Goal: Task Accomplishment & Management: Manage account settings

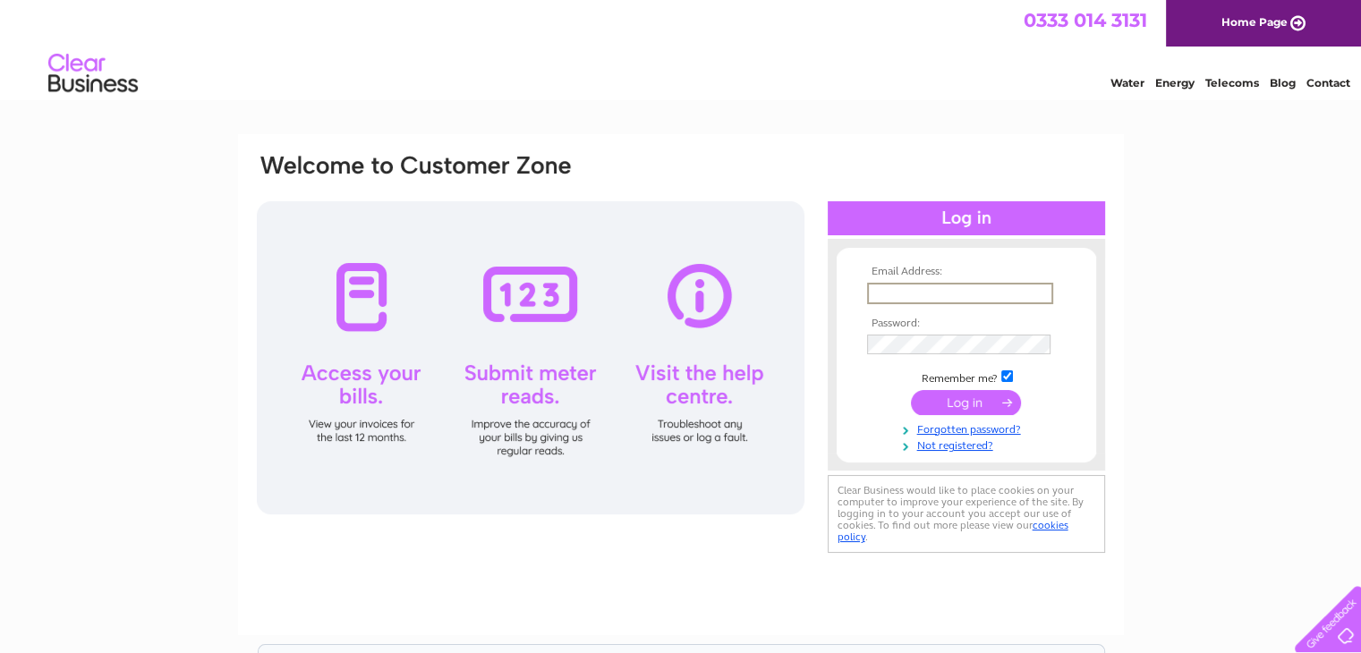
click at [891, 284] on input "text" at bounding box center [960, 293] width 186 height 21
type input "[EMAIL_ADDRESS][DOMAIN_NAME]"
click at [966, 404] on input "submit" at bounding box center [966, 401] width 110 height 25
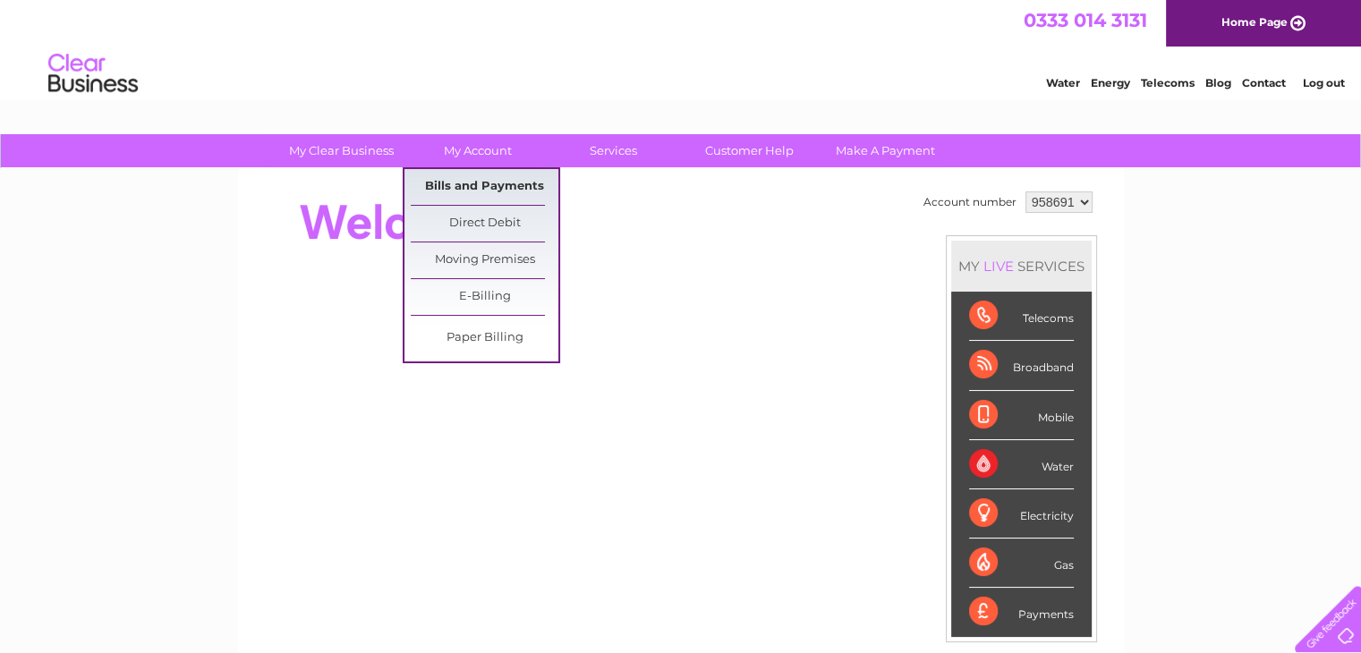
click at [499, 181] on link "Bills and Payments" at bounding box center [485, 187] width 148 height 36
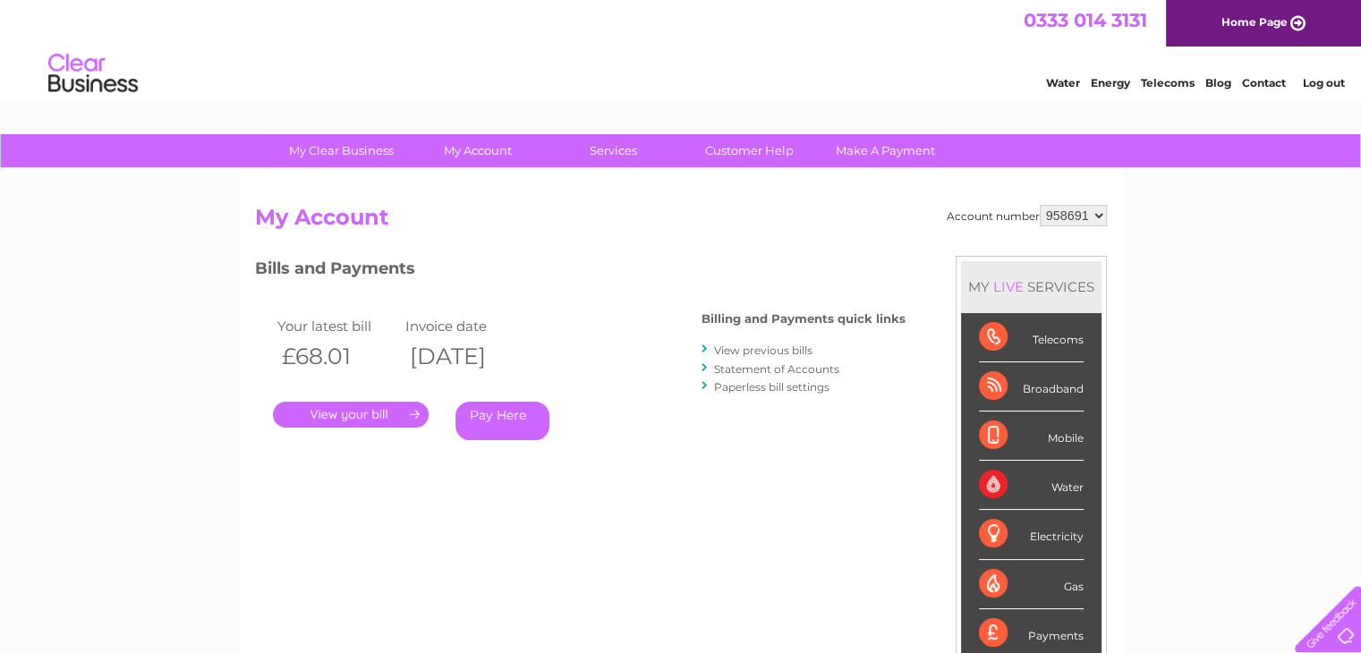
click at [381, 412] on link "." at bounding box center [351, 415] width 156 height 26
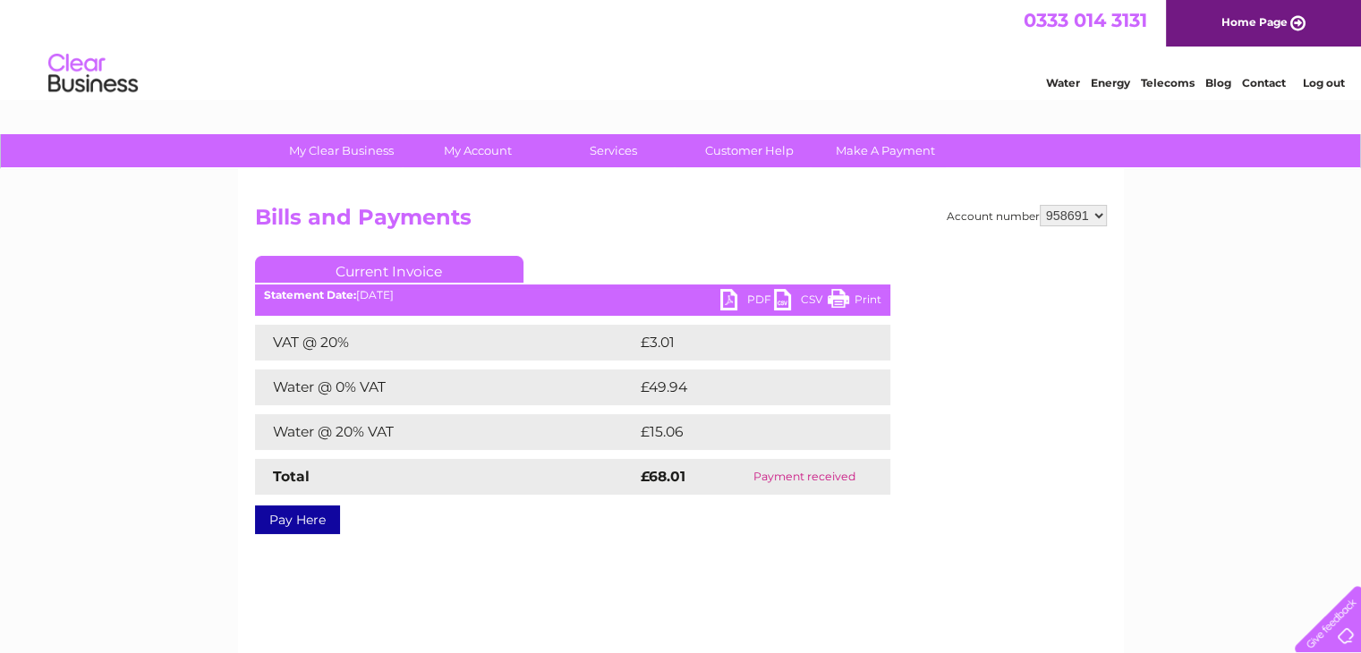
click at [727, 299] on link "PDF" at bounding box center [747, 302] width 54 height 26
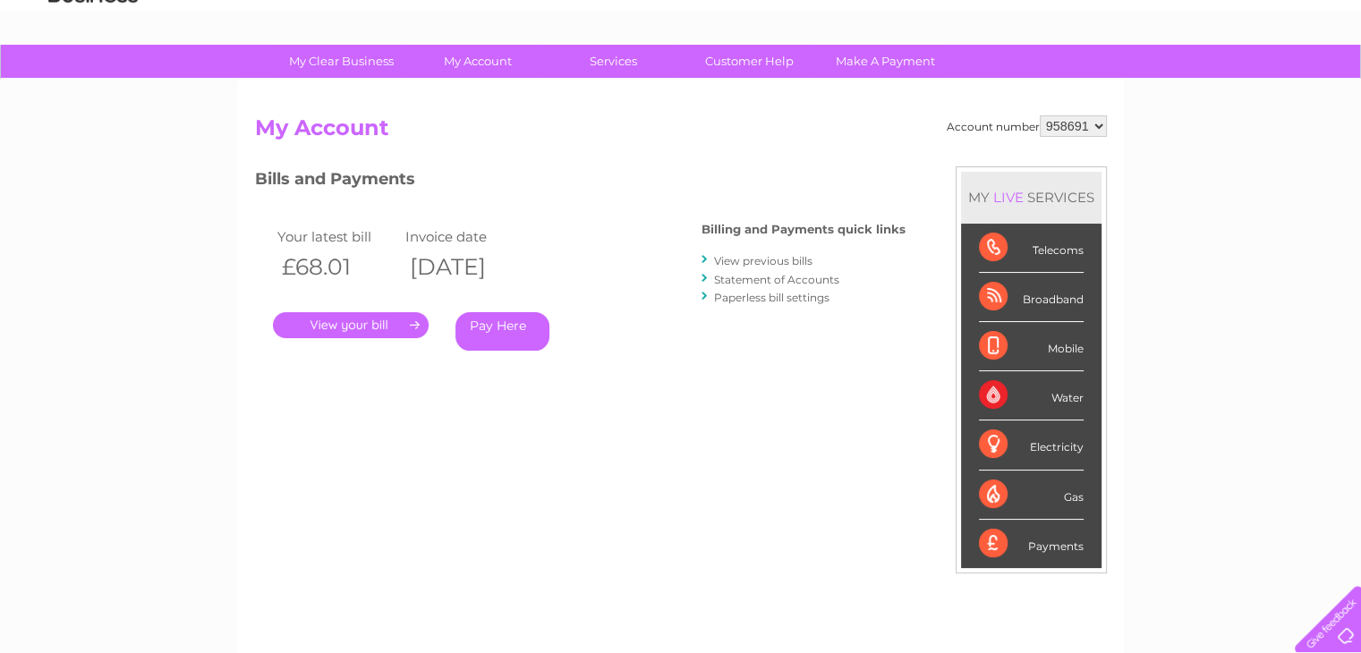
scroll to position [89, 0]
click at [1031, 402] on div "Water" at bounding box center [1031, 395] width 105 height 49
click at [994, 390] on div "Water" at bounding box center [1031, 395] width 105 height 49
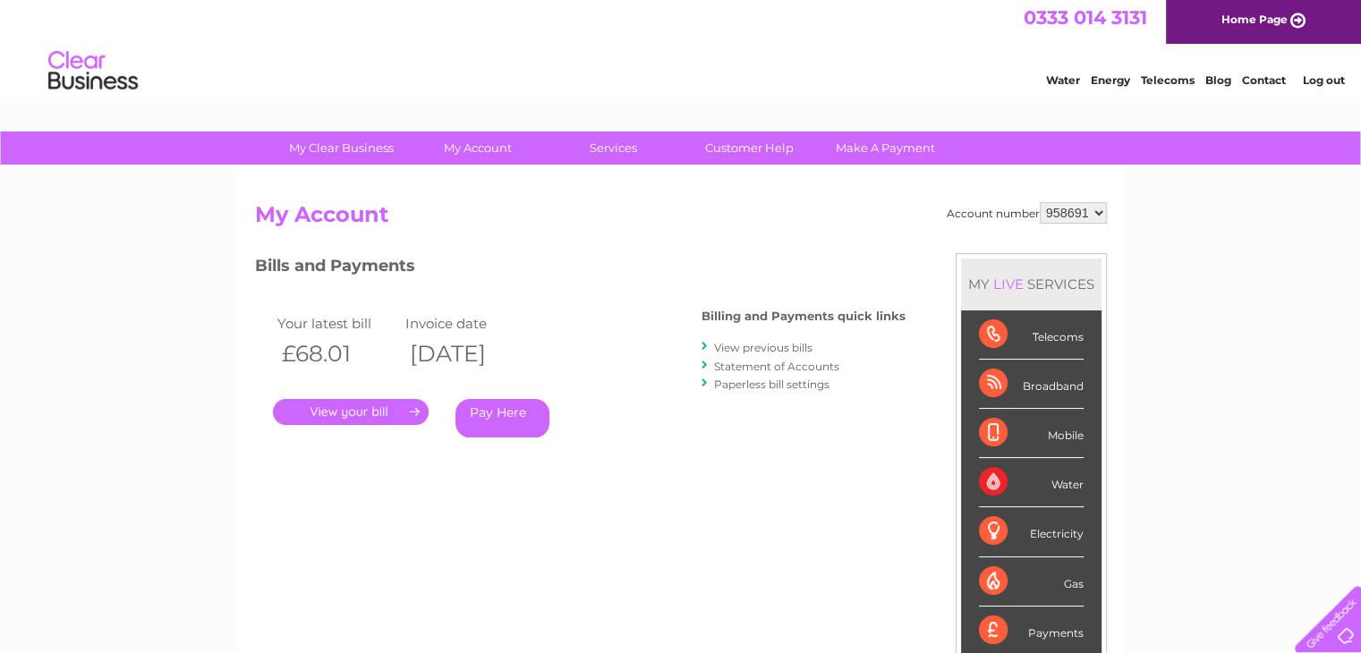
scroll to position [0, 0]
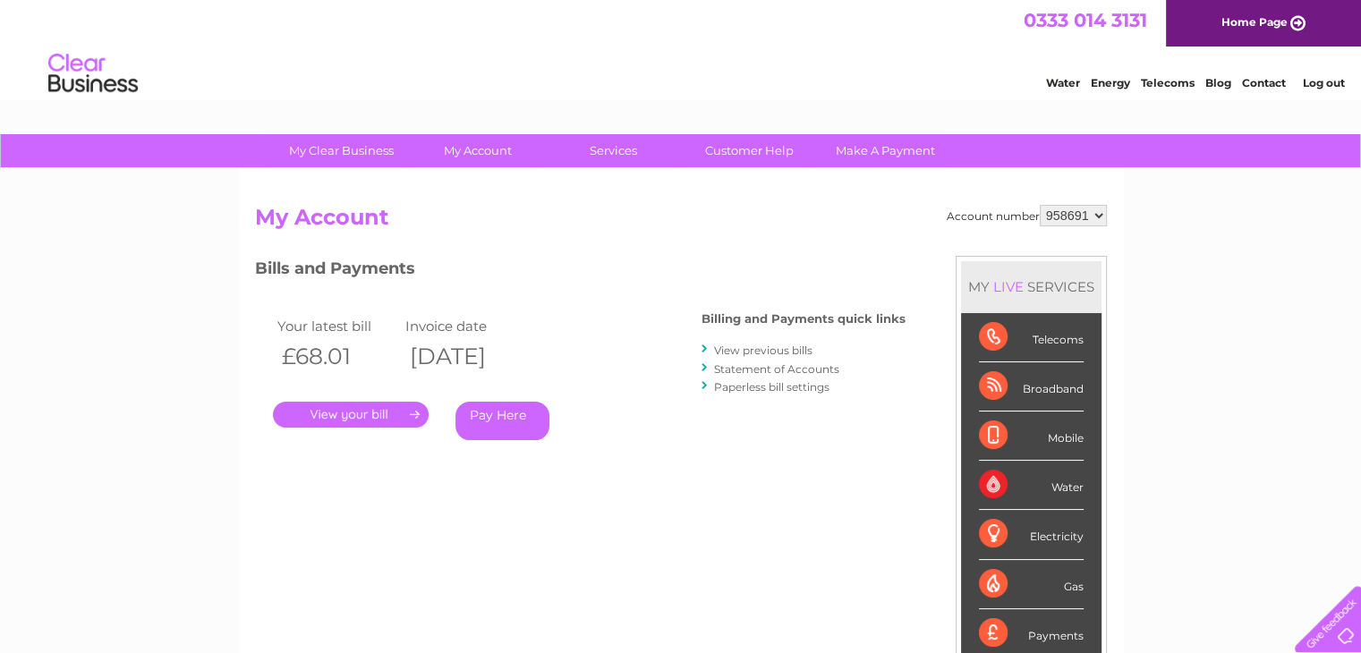
click at [1070, 84] on link "Water" at bounding box center [1063, 82] width 34 height 13
